Goal: Transaction & Acquisition: Subscribe to service/newsletter

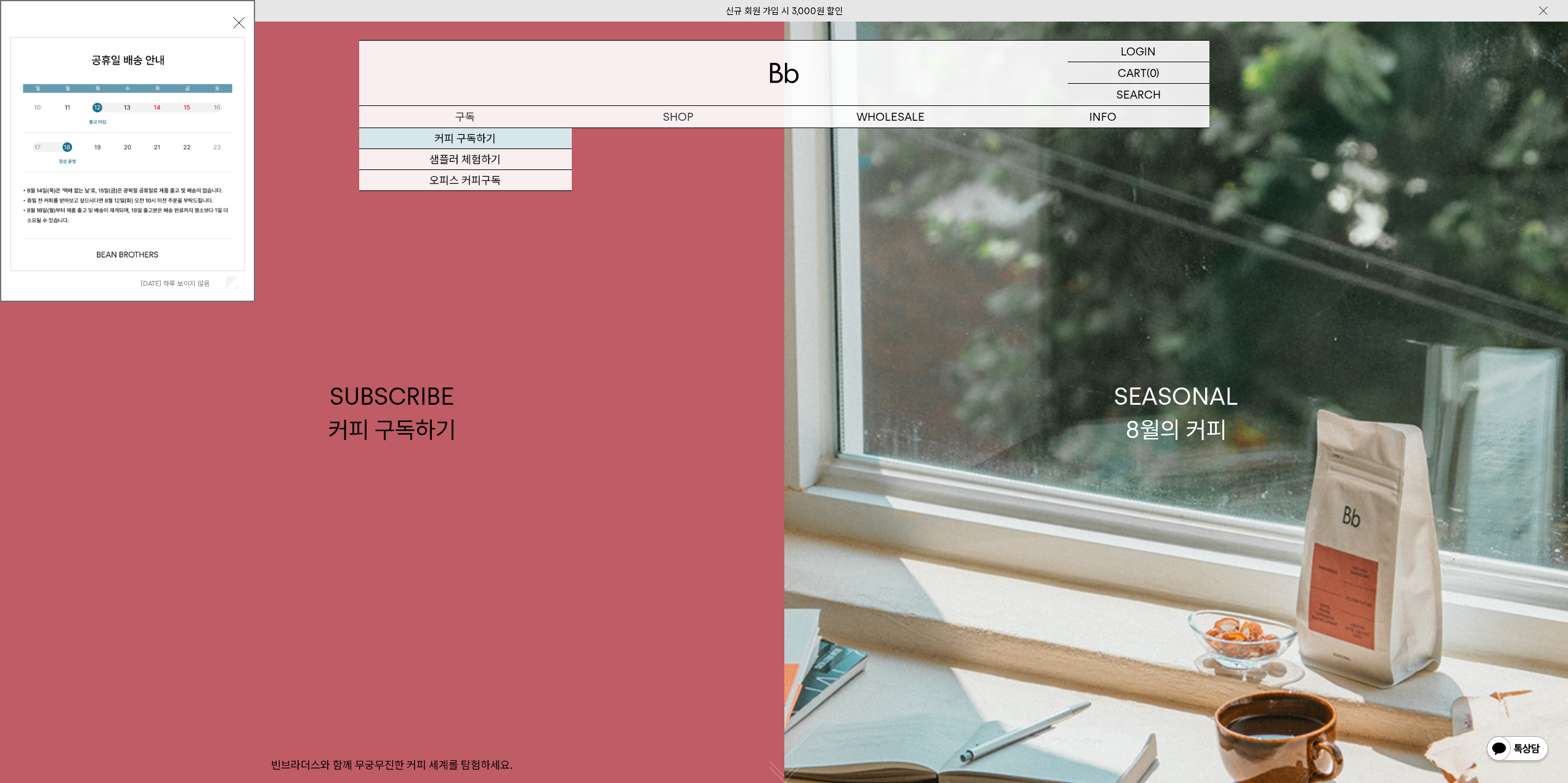
click at [456, 139] on link "커피 구독하기" at bounding box center [465, 139] width 213 height 21
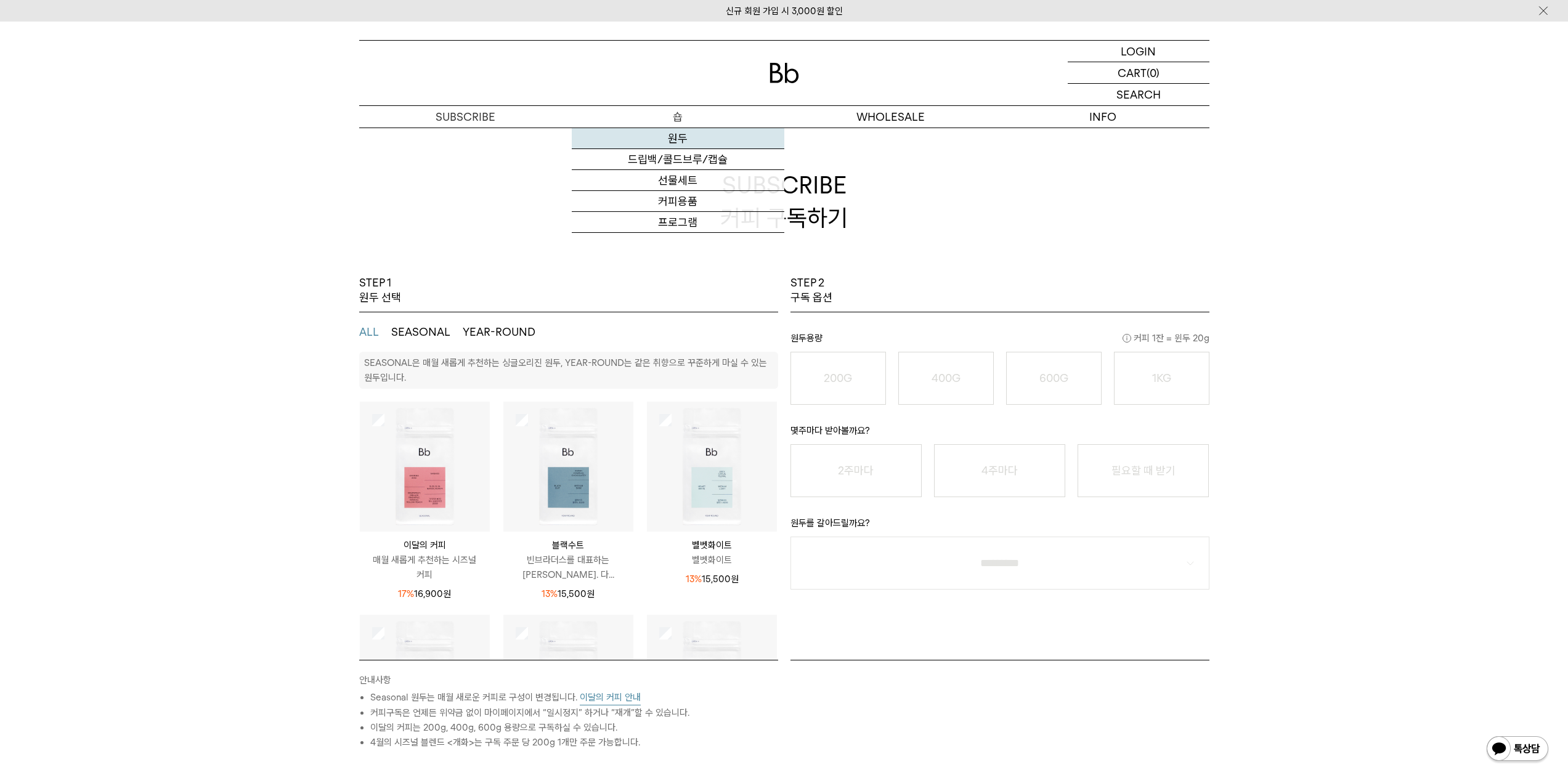
click at [682, 144] on link "원두" at bounding box center [678, 139] width 213 height 21
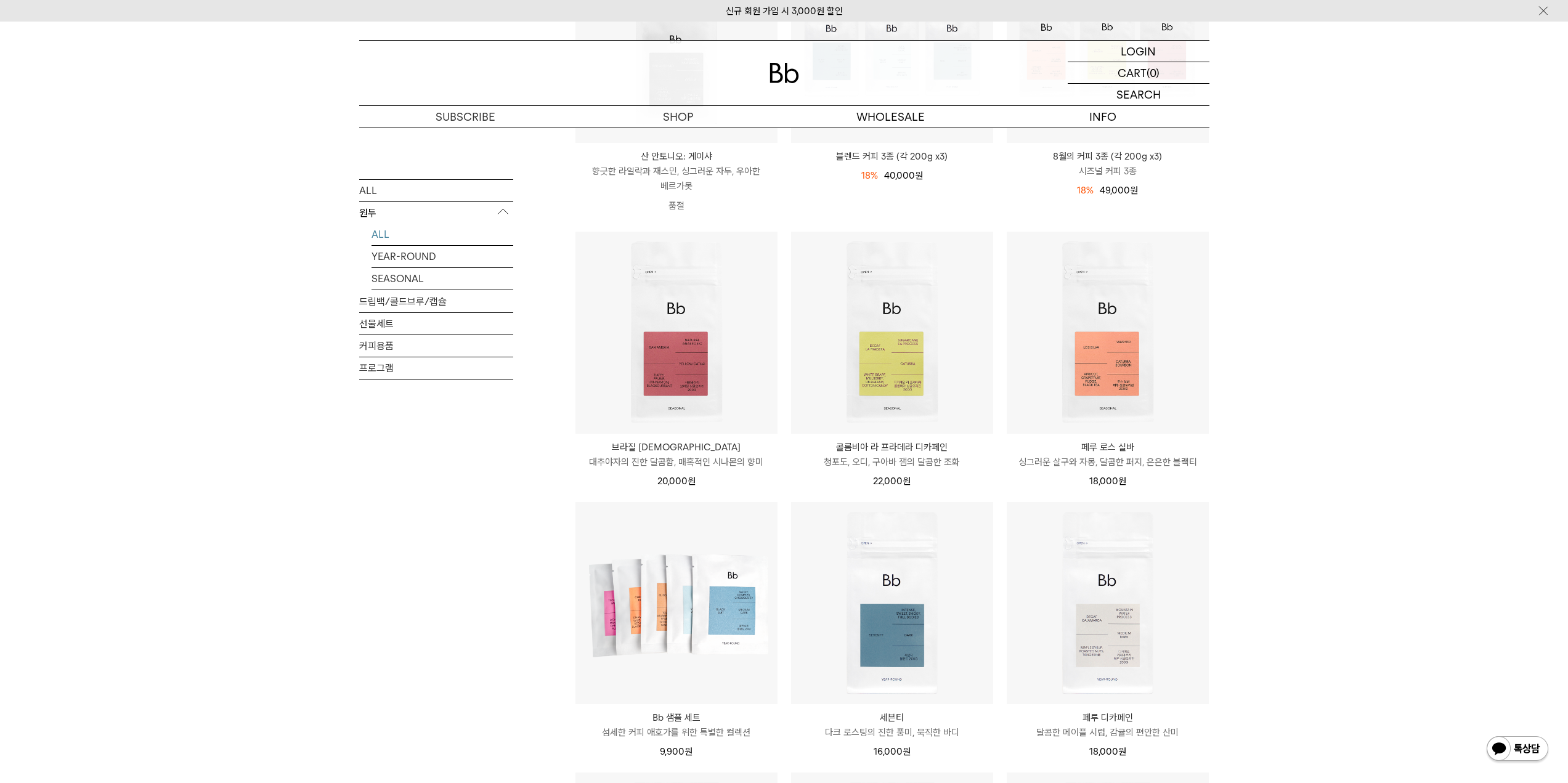
scroll to position [308, 0]
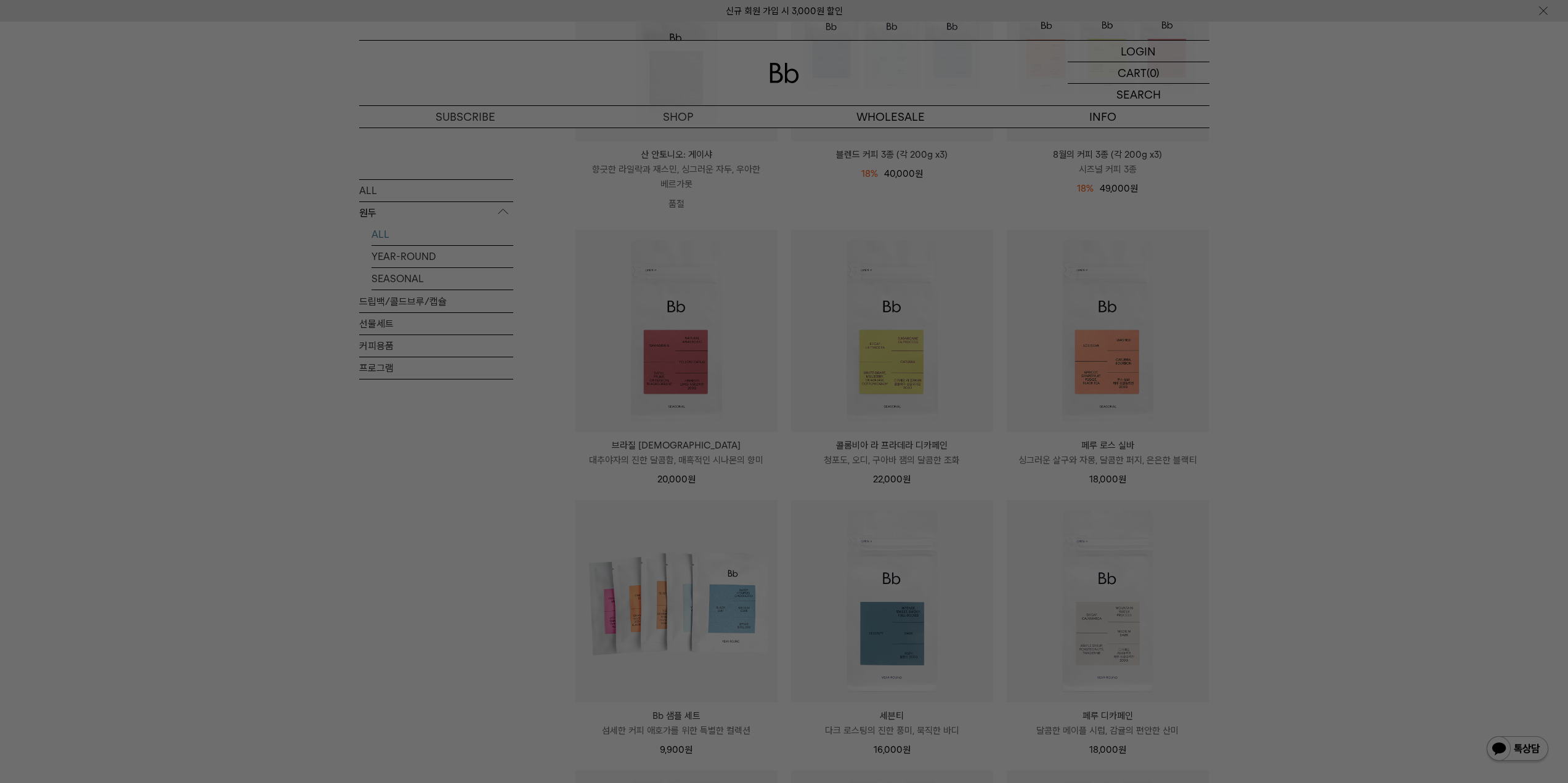
click at [1262, 408] on div at bounding box center [784, 391] width 1568 height 783
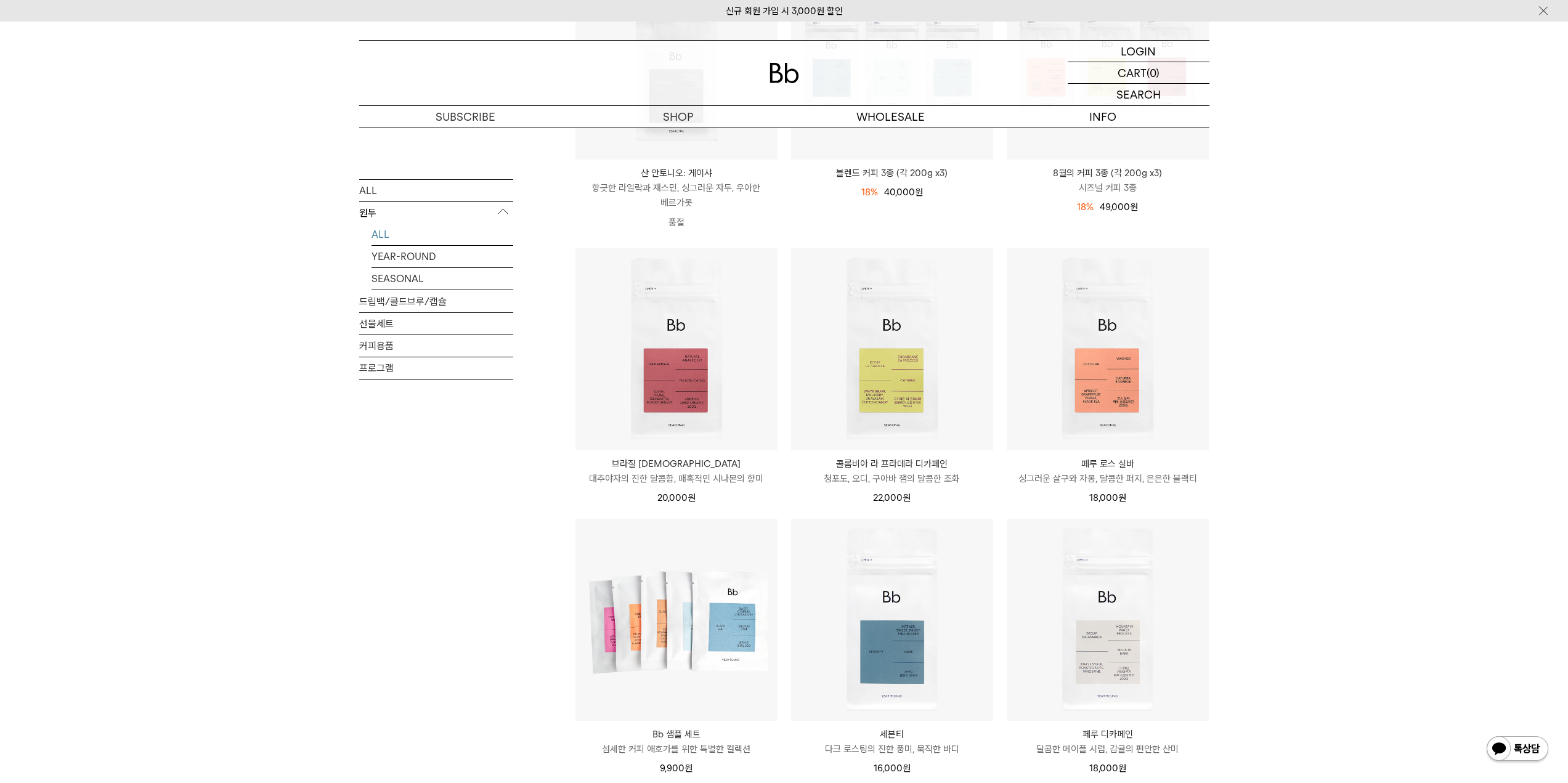
scroll to position [0, 0]
